Goal: Task Accomplishment & Management: Use online tool/utility

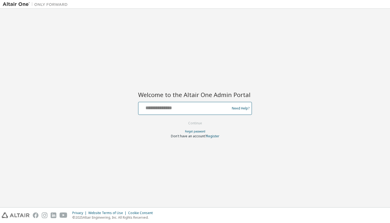
click at [152, 109] on input "text" at bounding box center [184, 107] width 89 height 8
type input "**********"
click at [198, 123] on button "Continue" at bounding box center [194, 123] width 25 height 8
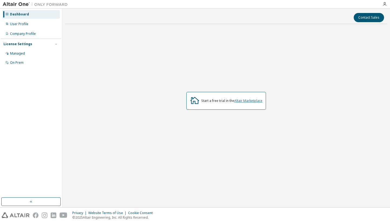
click at [244, 102] on link "Altair Marketplace" at bounding box center [248, 101] width 28 height 5
